Goal: Transaction & Acquisition: Purchase product/service

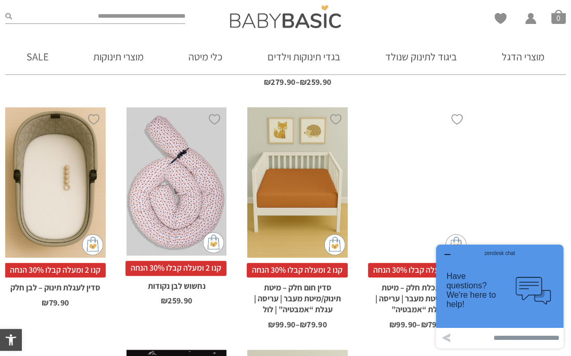
scroll to position [625, 0]
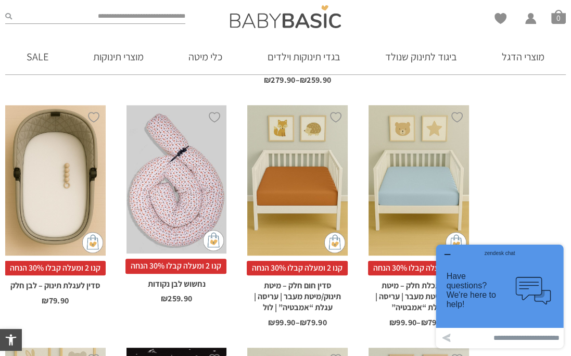
click at [300, 306] on h2 "סדין חום חלק – מיטת תינוק/מיטת מעבר | עריסה | עגלת “אמבטיה” | לול" at bounding box center [297, 293] width 100 height 37
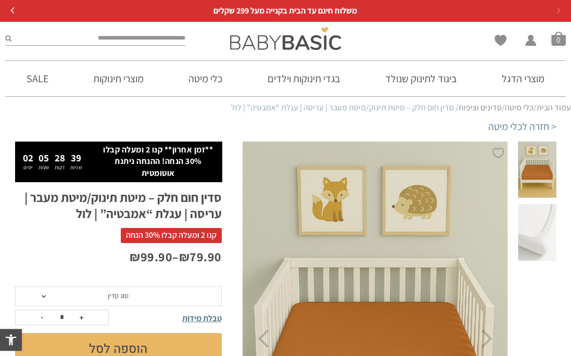
click at [148, 299] on span "סוג סדין" at bounding box center [118, 296] width 207 height 20
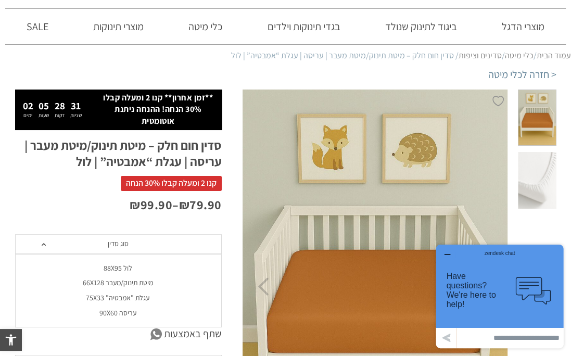
click at [135, 285] on div "מיטת תינוק/מעבר 66X128" at bounding box center [118, 282] width 207 height 9
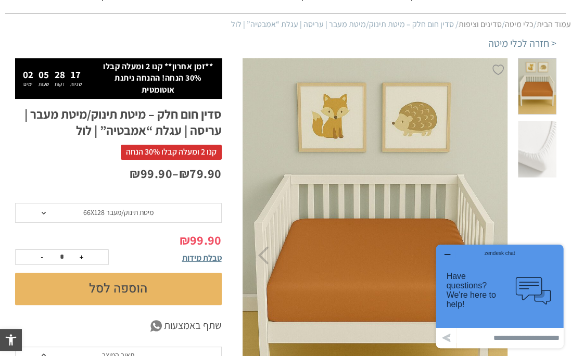
scroll to position [52, 0]
